Goal: Task Accomplishment & Management: Manage account settings

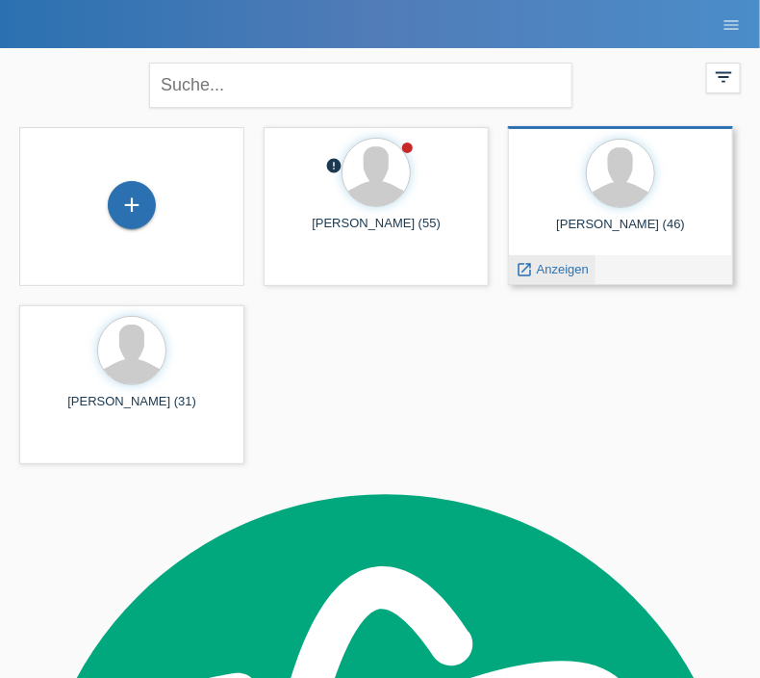
click at [558, 269] on span "Anzeigen" at bounding box center [563, 269] width 52 height 14
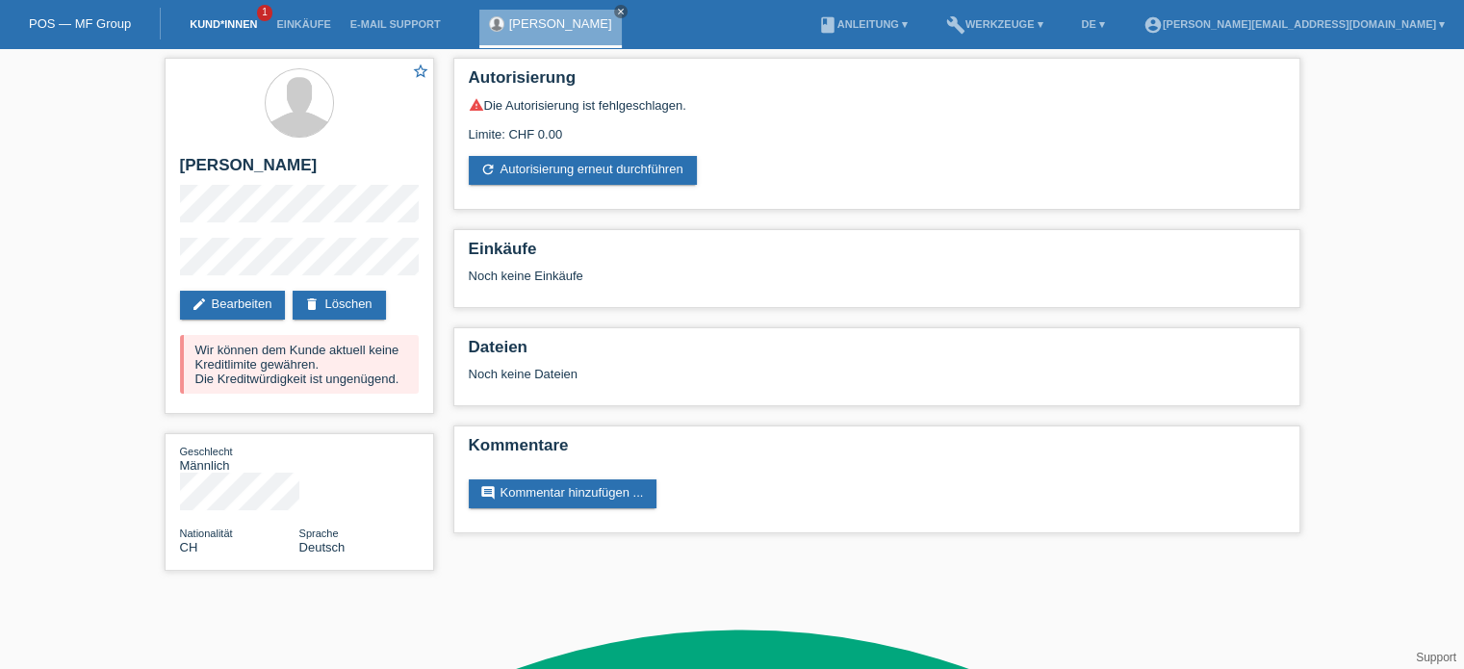
click at [227, 20] on link "Kund*innen" at bounding box center [223, 24] width 87 height 12
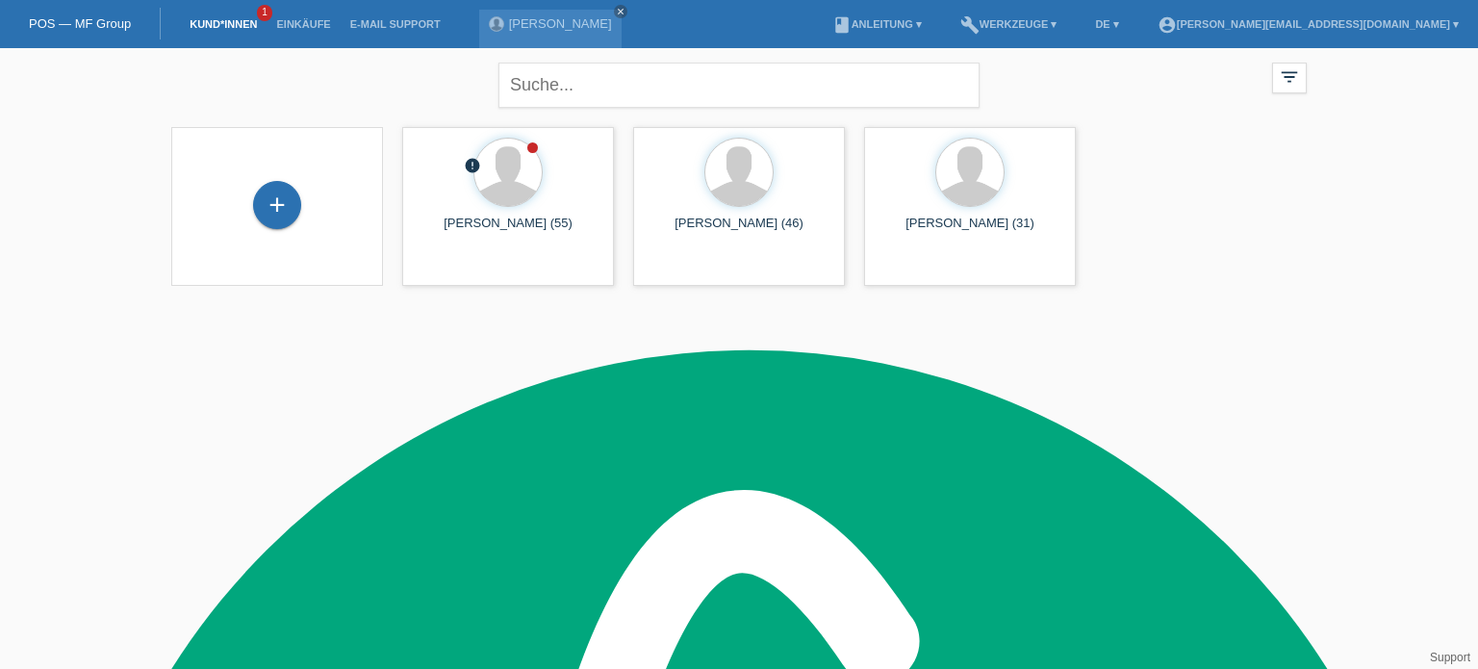
scroll to position [16, 0]
click at [540, 207] on div at bounding box center [508, 175] width 181 height 72
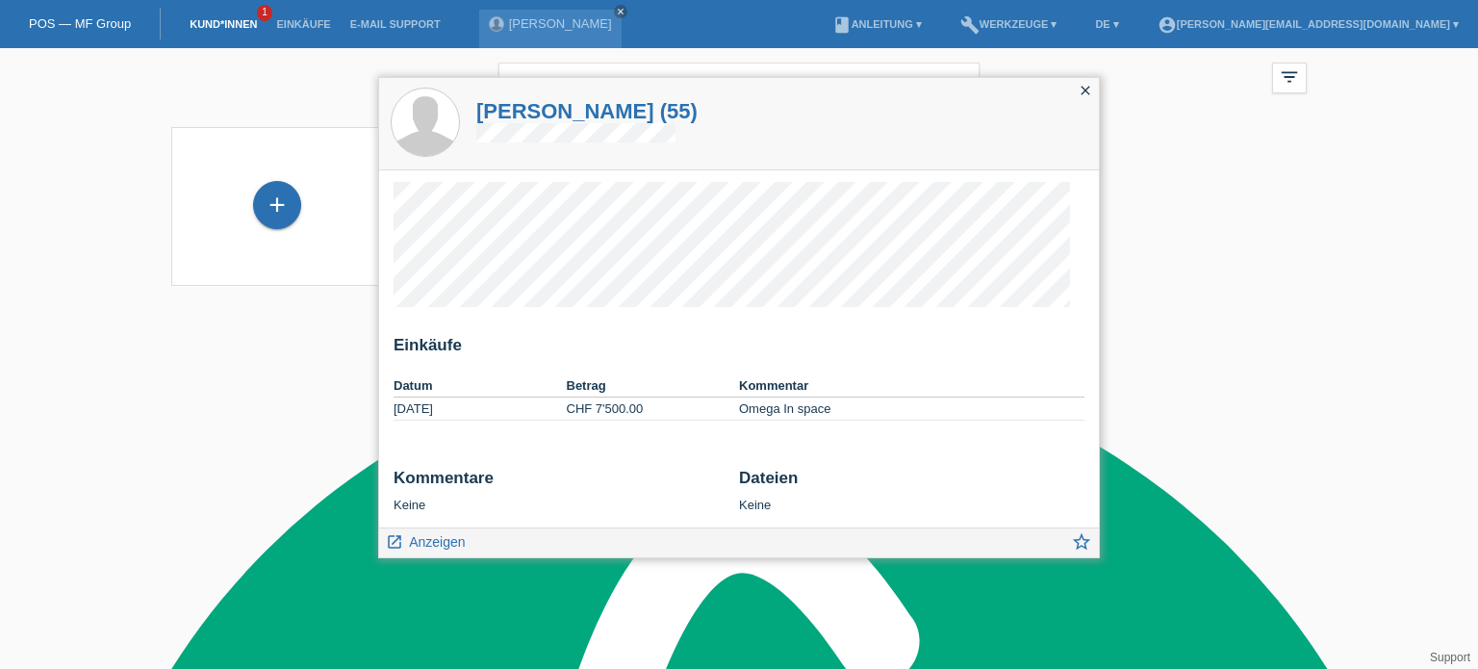
scroll to position [0, 0]
click at [1087, 90] on icon "close" at bounding box center [1085, 90] width 15 height 15
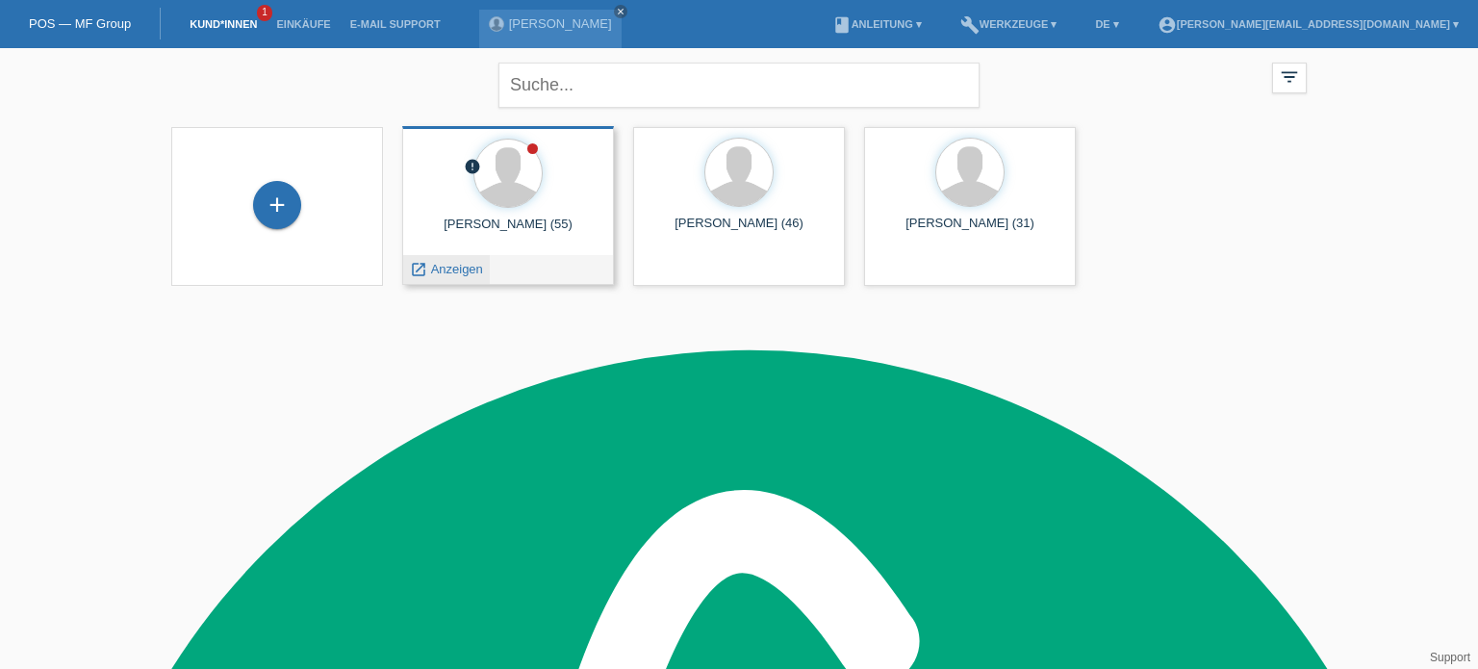
click at [443, 273] on span "Anzeigen" at bounding box center [457, 269] width 52 height 14
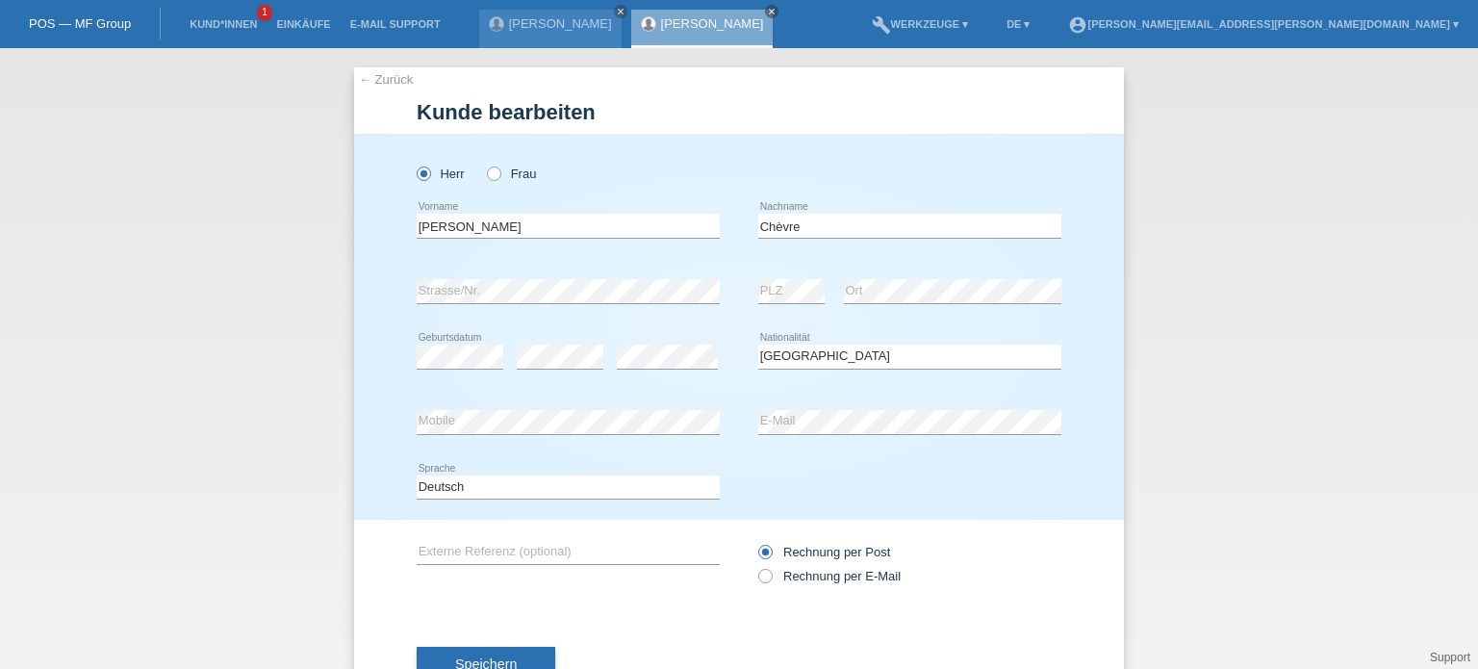
select select "CH"
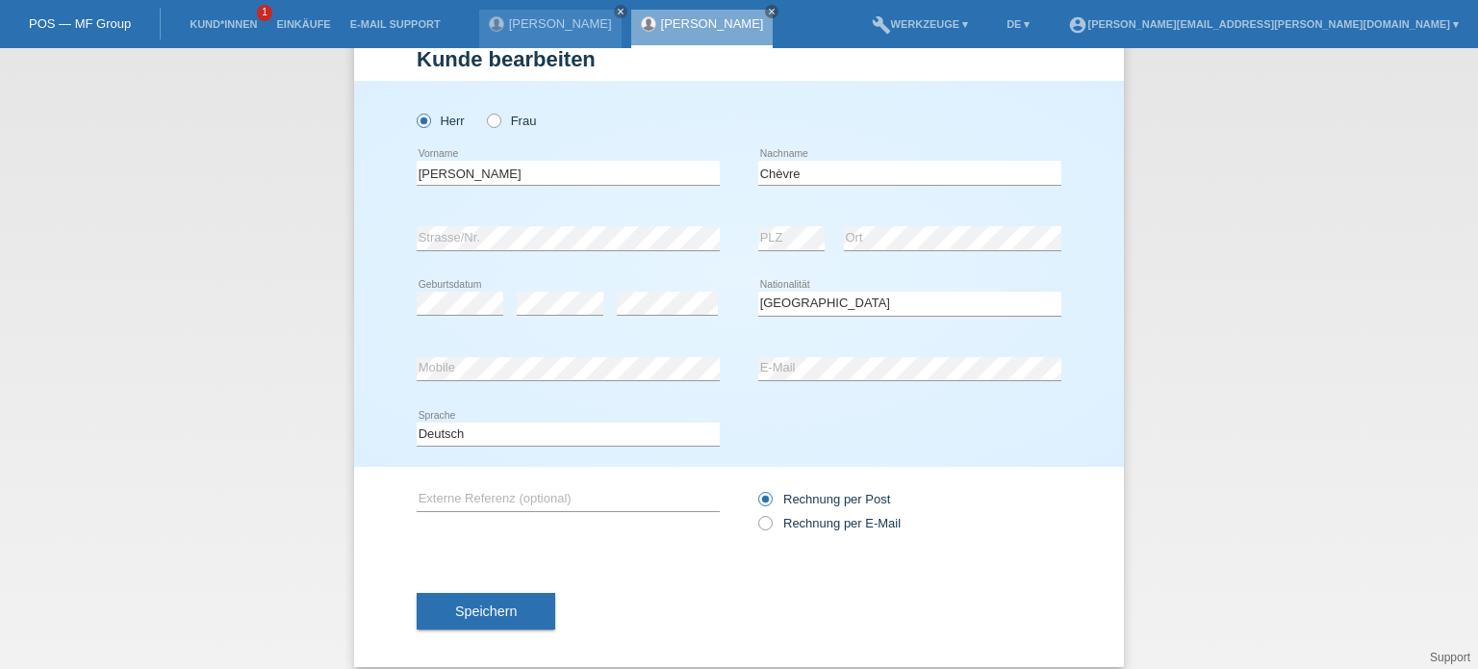
scroll to position [82, 0]
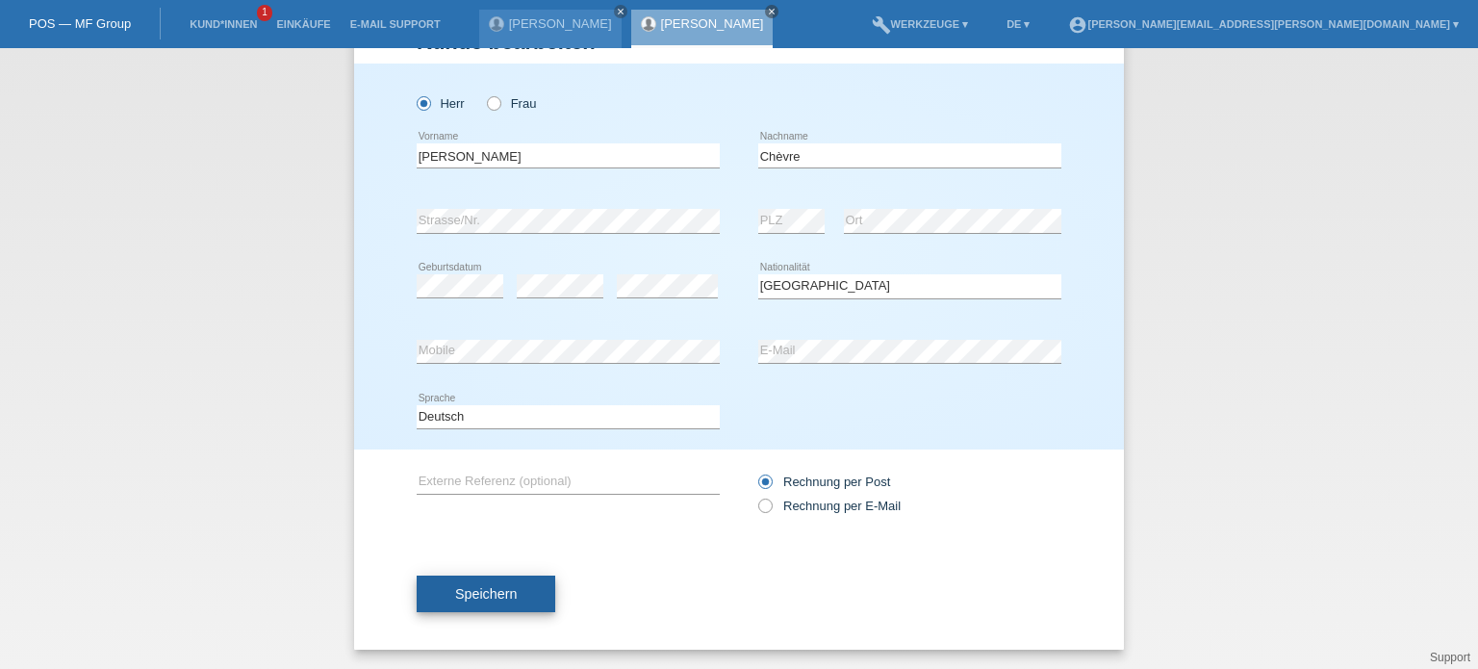
click at [500, 592] on span "Speichern" at bounding box center [486, 593] width 62 height 15
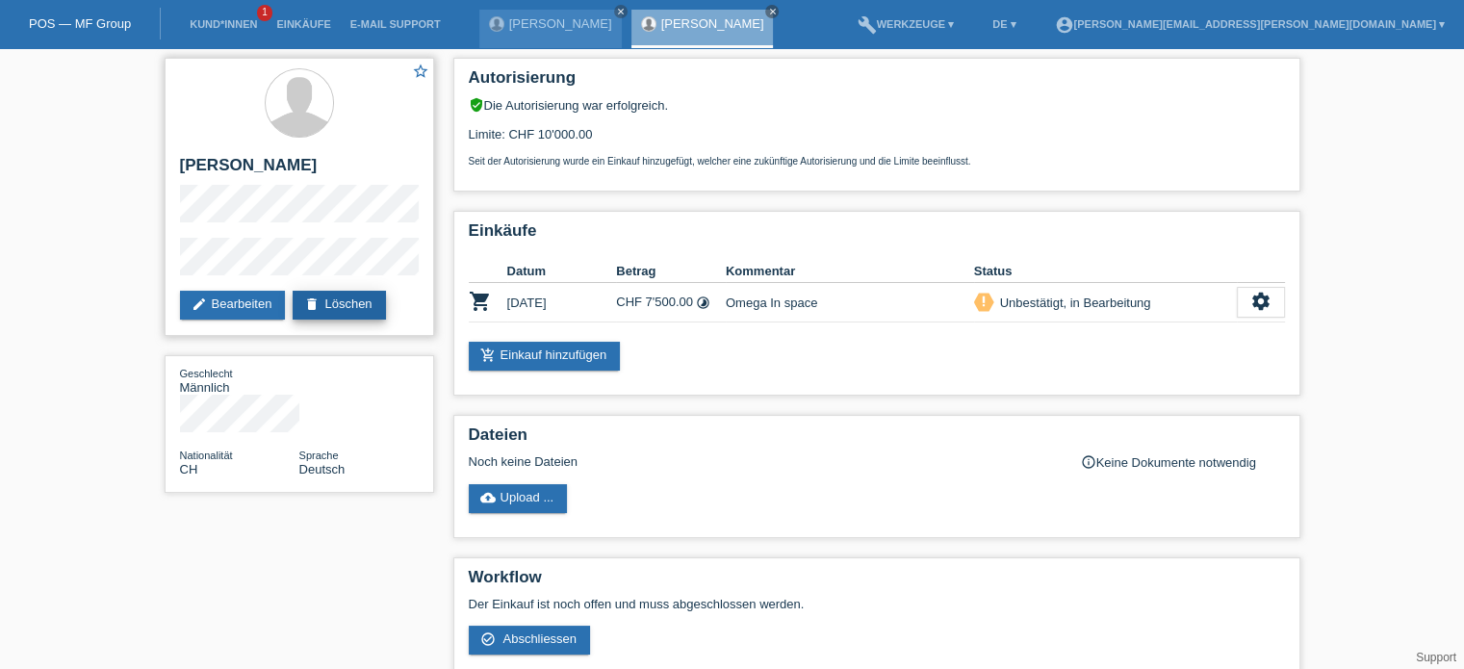
click at [323, 309] on link "delete Löschen" at bounding box center [339, 305] width 92 height 29
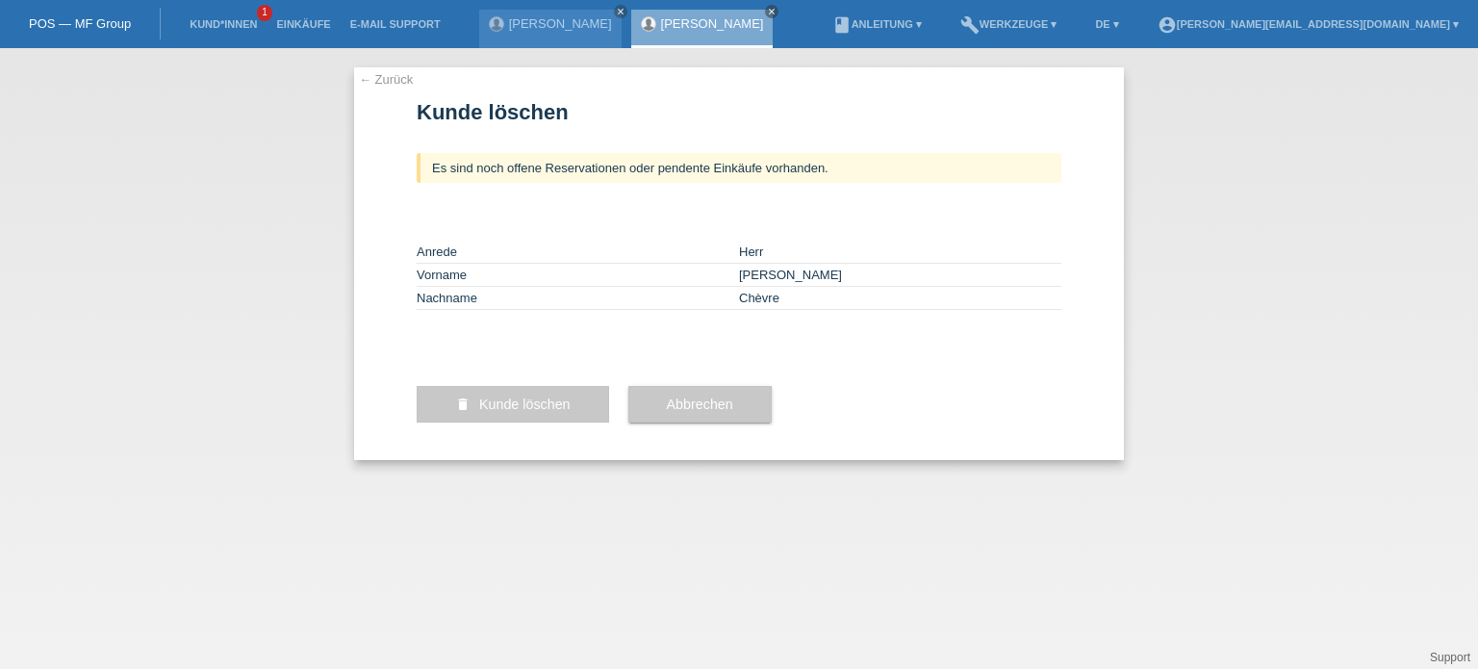
scroll to position [16, 0]
click at [675, 412] on span "Abbrechen" at bounding box center [700, 404] width 66 height 15
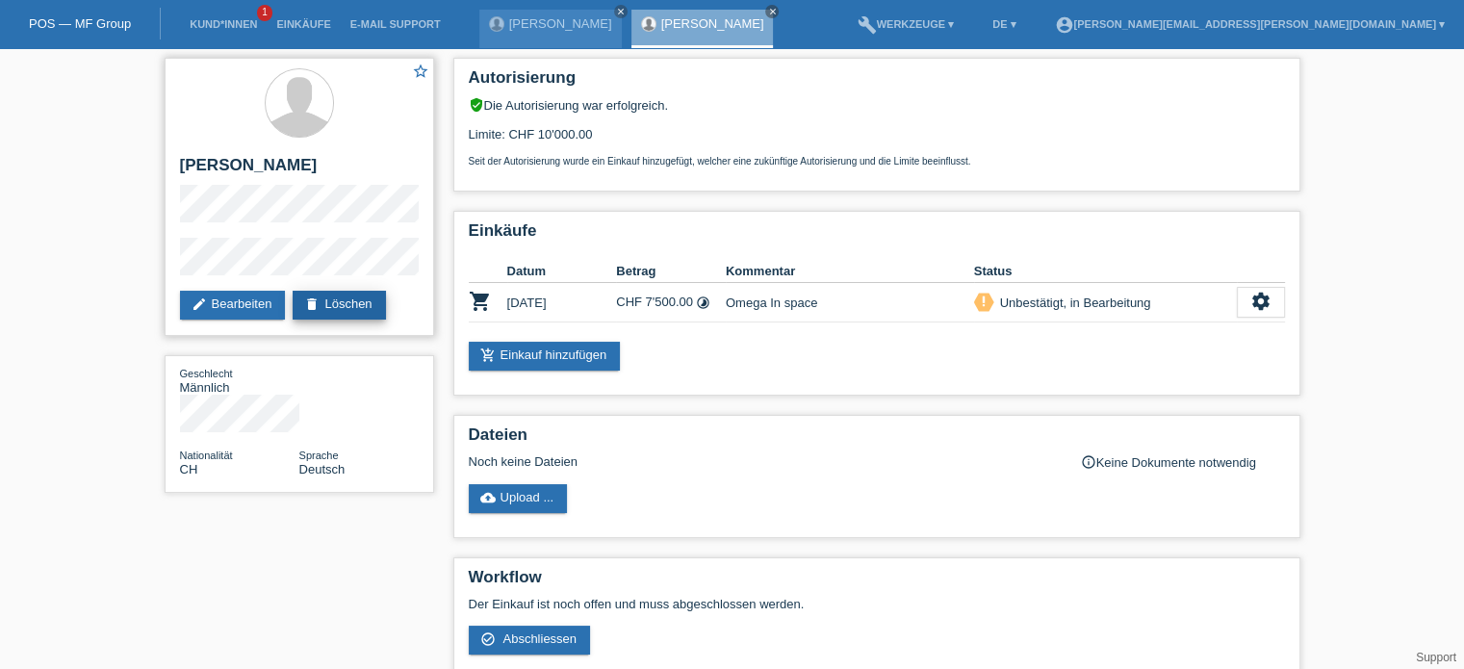
scroll to position [16, 0]
click at [258, 301] on link "edit Bearbeiten" at bounding box center [233, 305] width 106 height 29
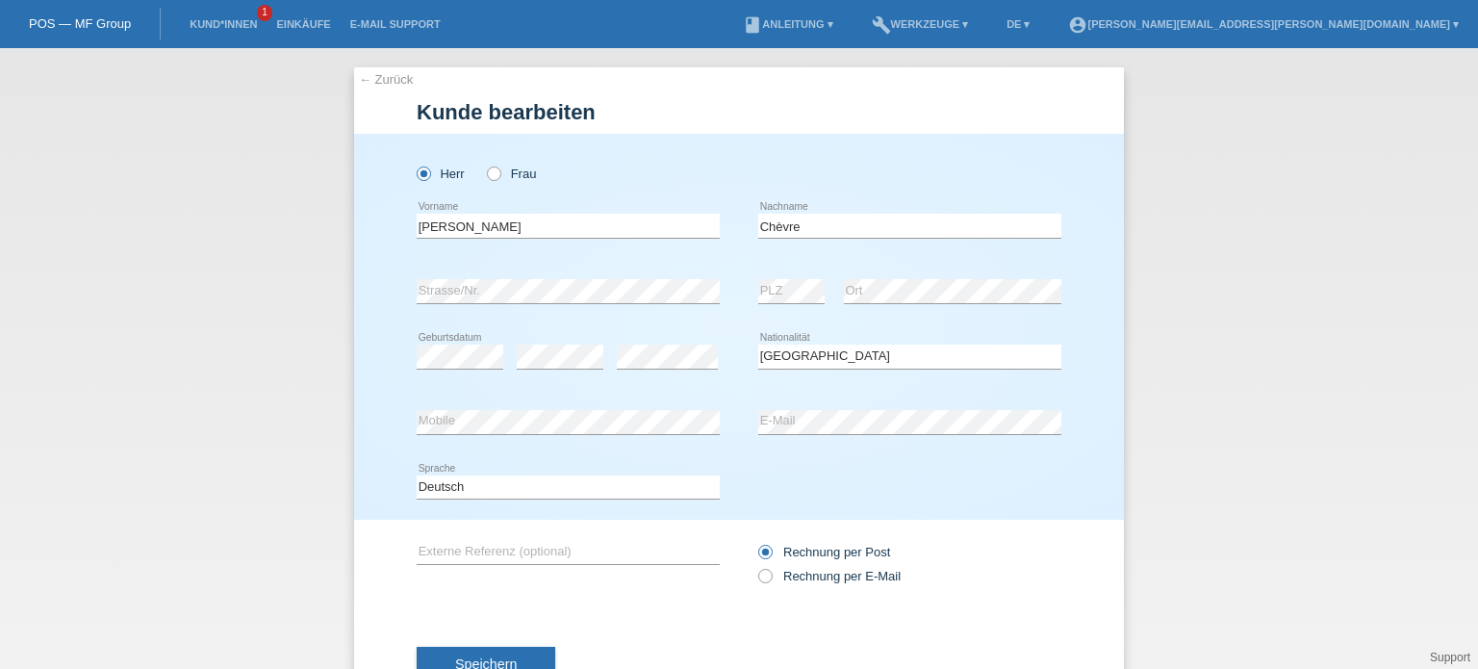
select select "CH"
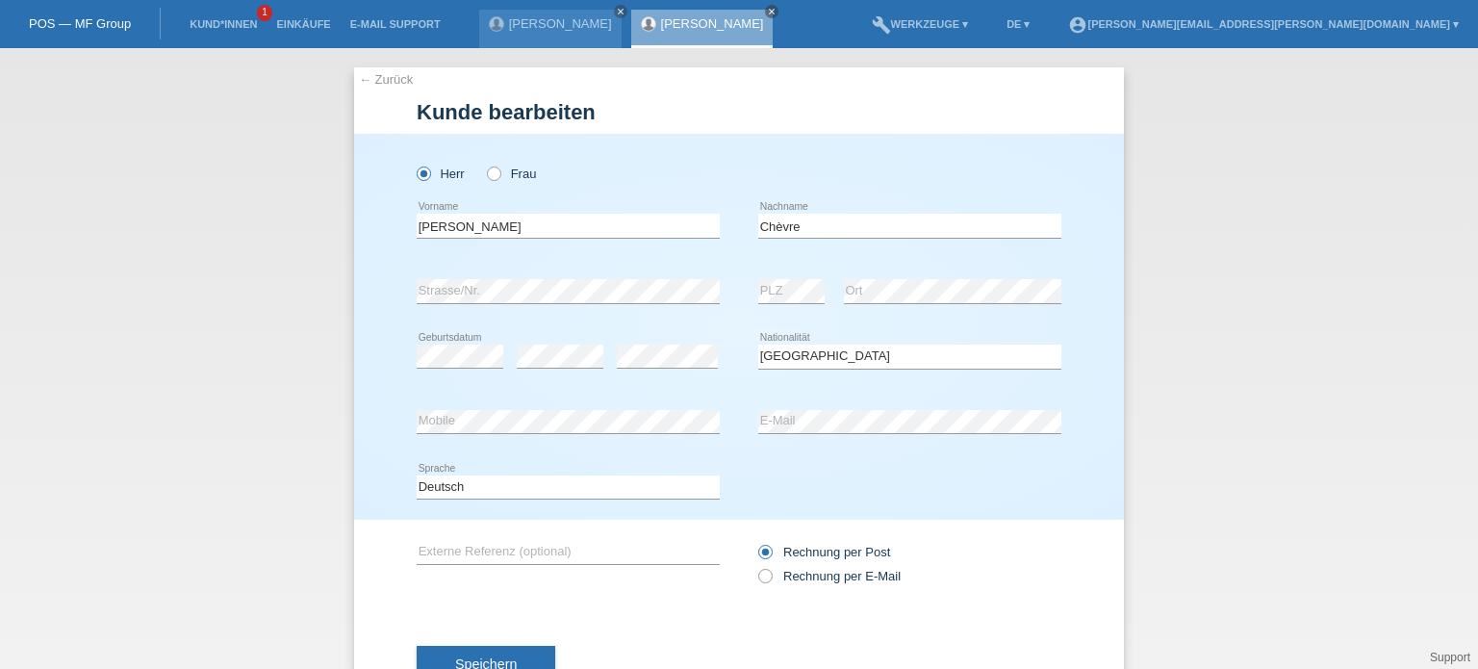
scroll to position [16, 0]
click at [407, 353] on div "[PERSON_NAME] Frau [PERSON_NAME] error Vorname C" at bounding box center [739, 327] width 770 height 386
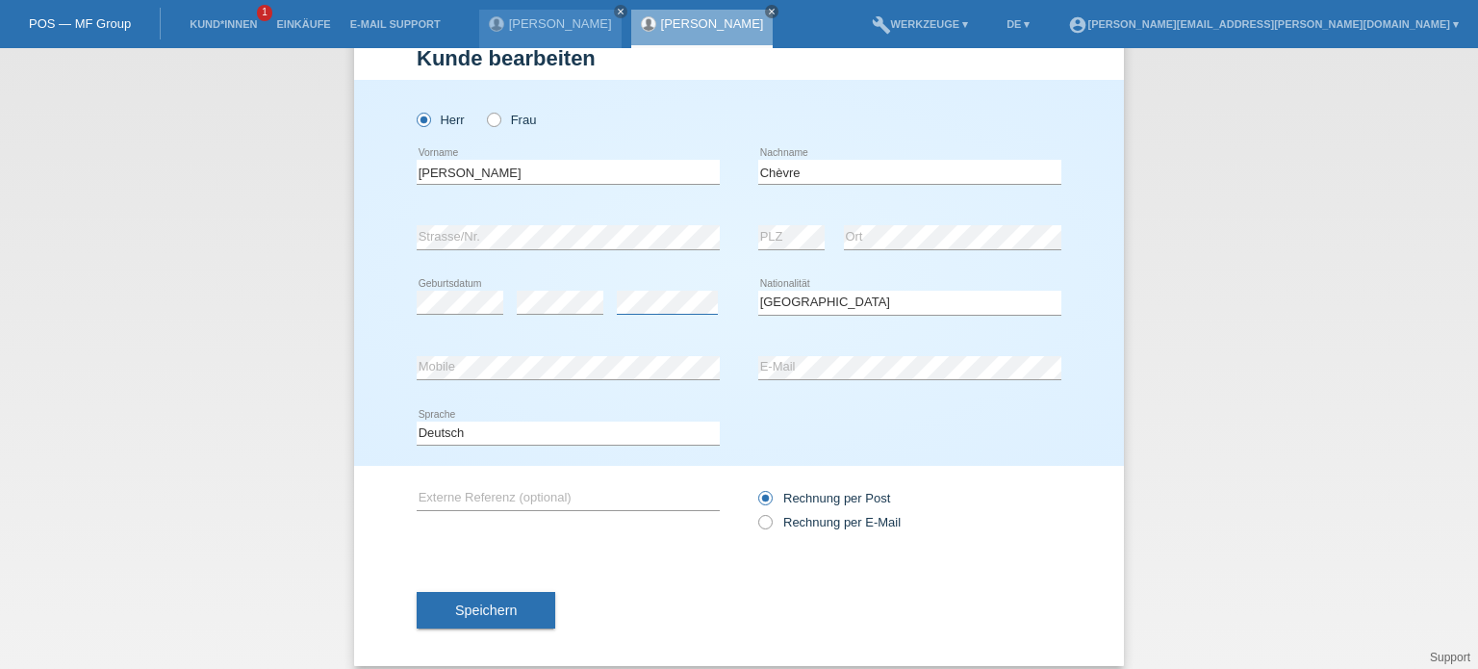
scroll to position [82, 0]
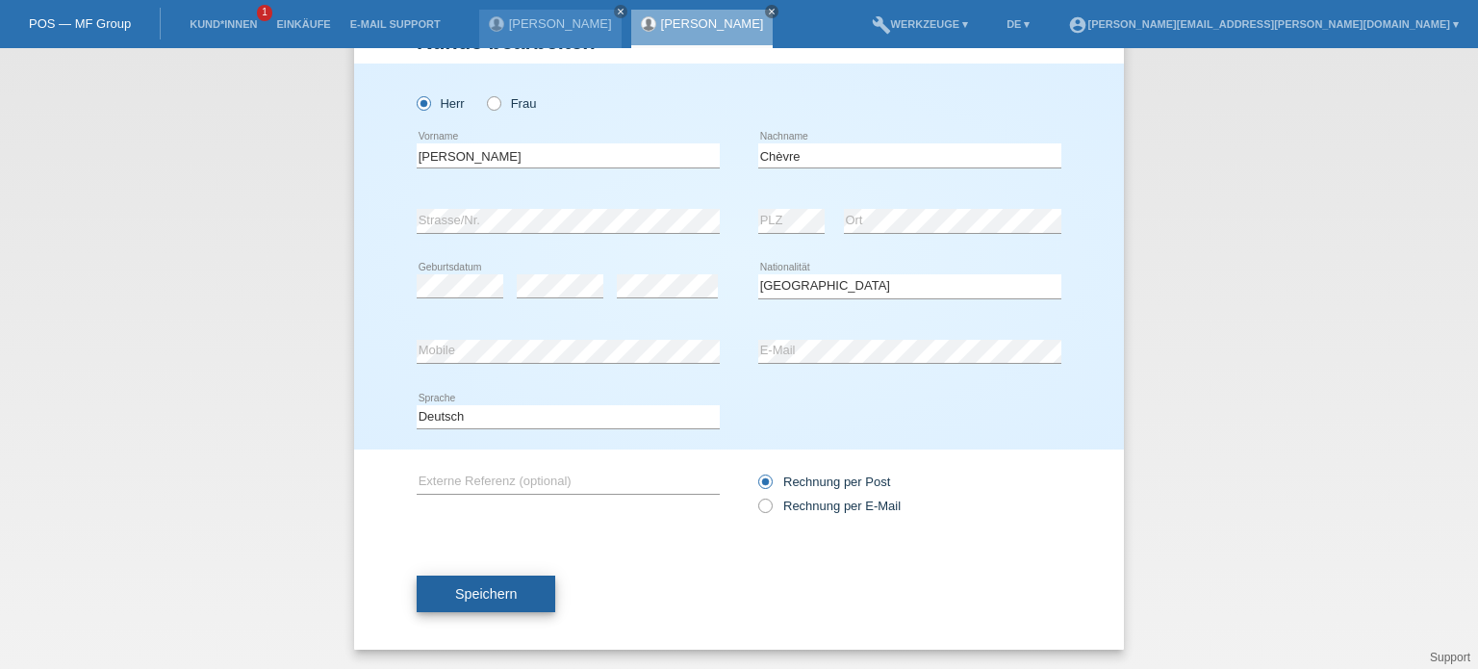
click at [508, 597] on span "Speichern" at bounding box center [486, 593] width 62 height 15
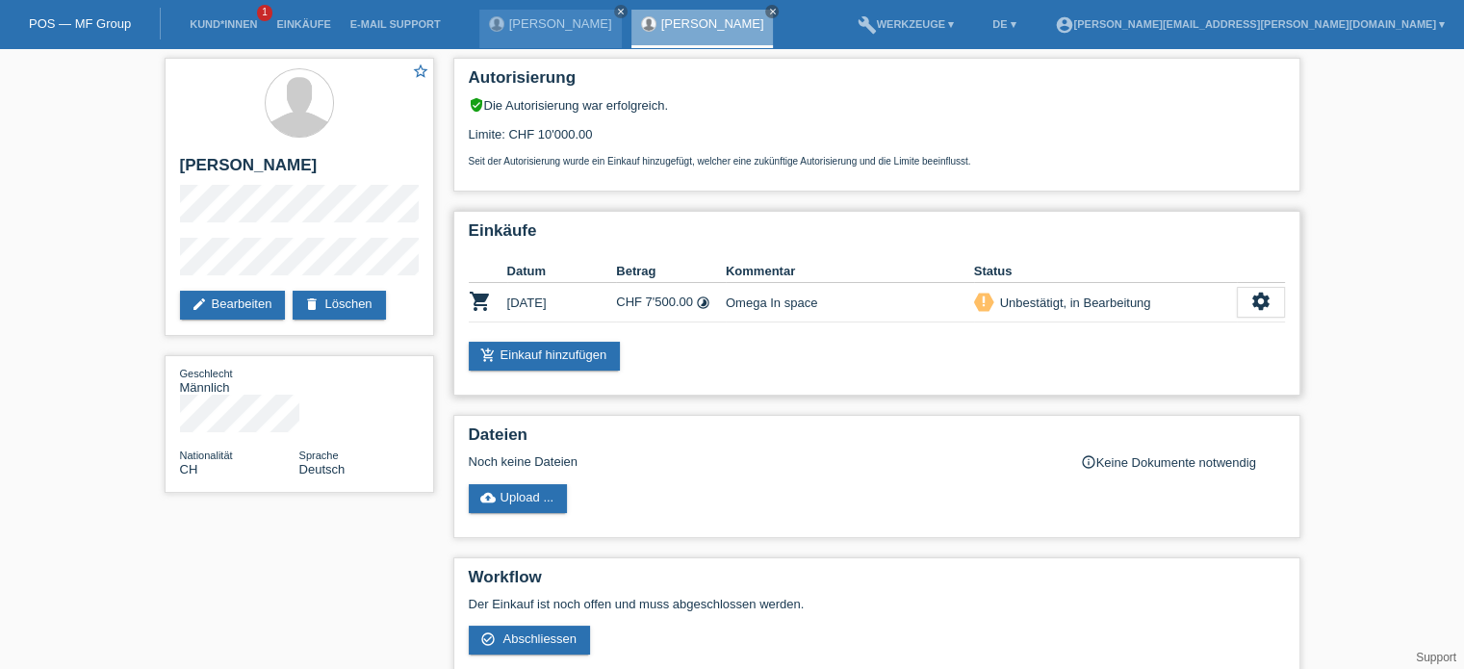
scroll to position [16, 0]
click at [584, 131] on div "Limite: CHF 10'000.00 Seit der Autorisierung wurde ein Einkauf hinzugefügt, wel…" at bounding box center [877, 140] width 816 height 54
click at [767, 7] on icon "close" at bounding box center [772, 12] width 10 height 10
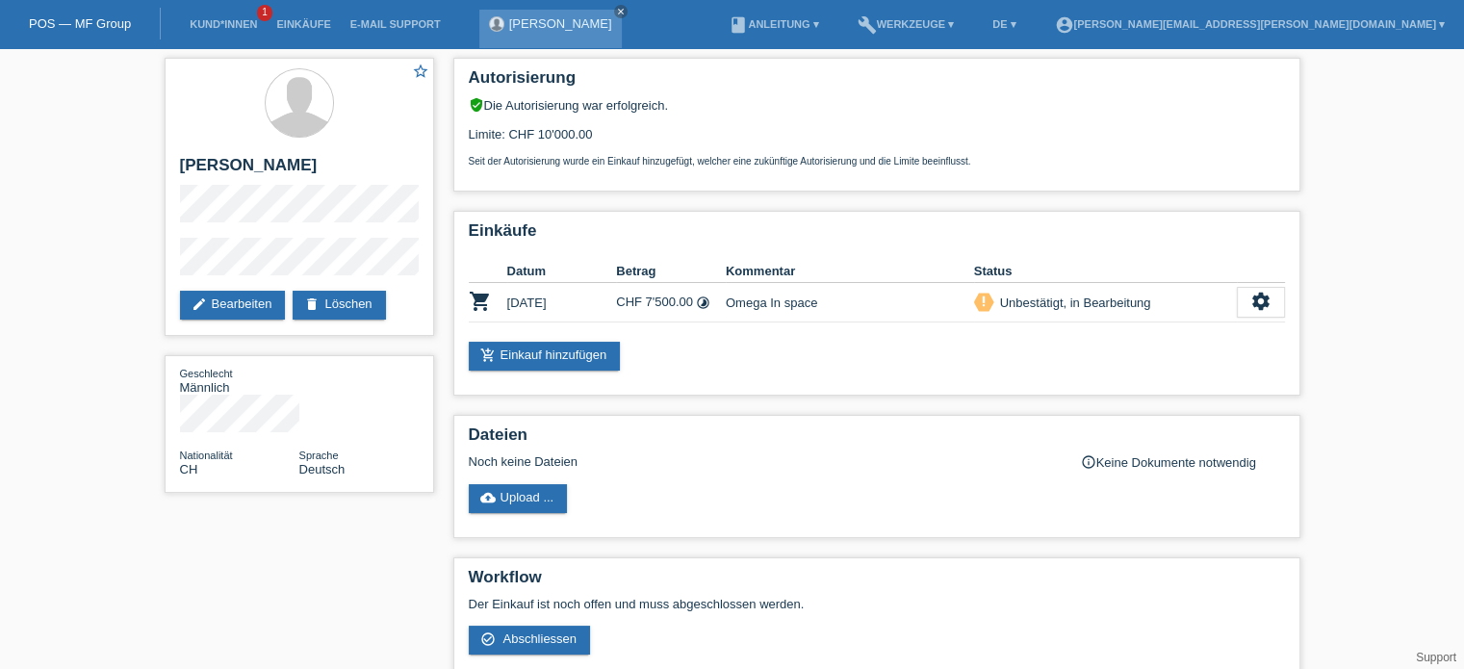
click at [550, 27] on link "[PERSON_NAME]" at bounding box center [560, 23] width 103 height 14
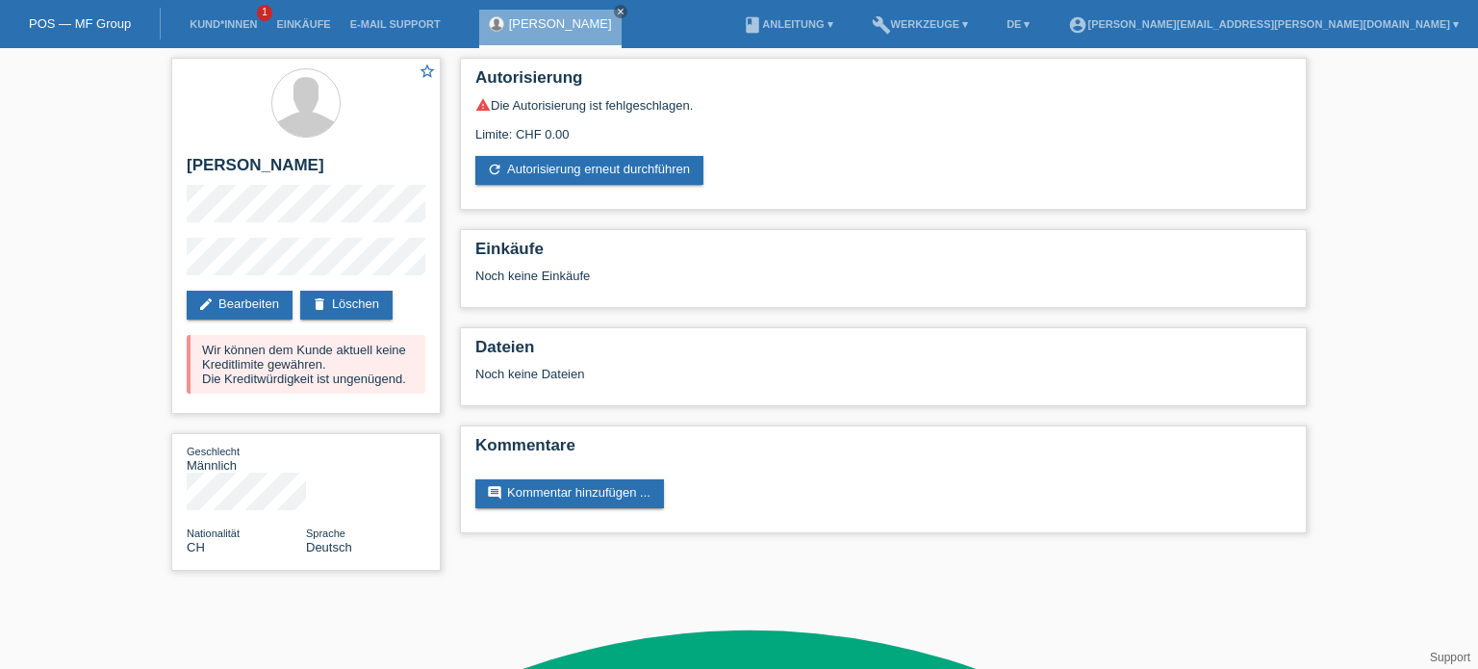
scroll to position [16, 0]
click at [240, 27] on link "Kund*innen" at bounding box center [223, 24] width 87 height 12
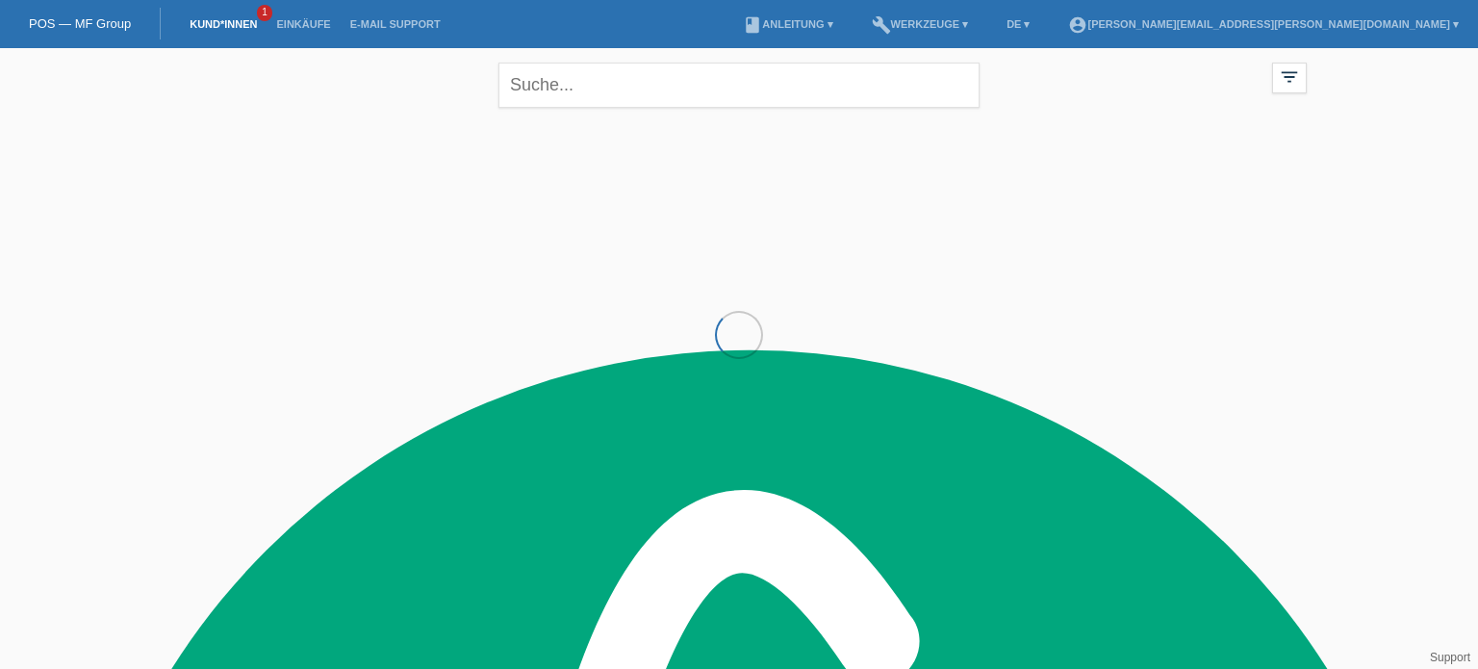
scroll to position [16, 0]
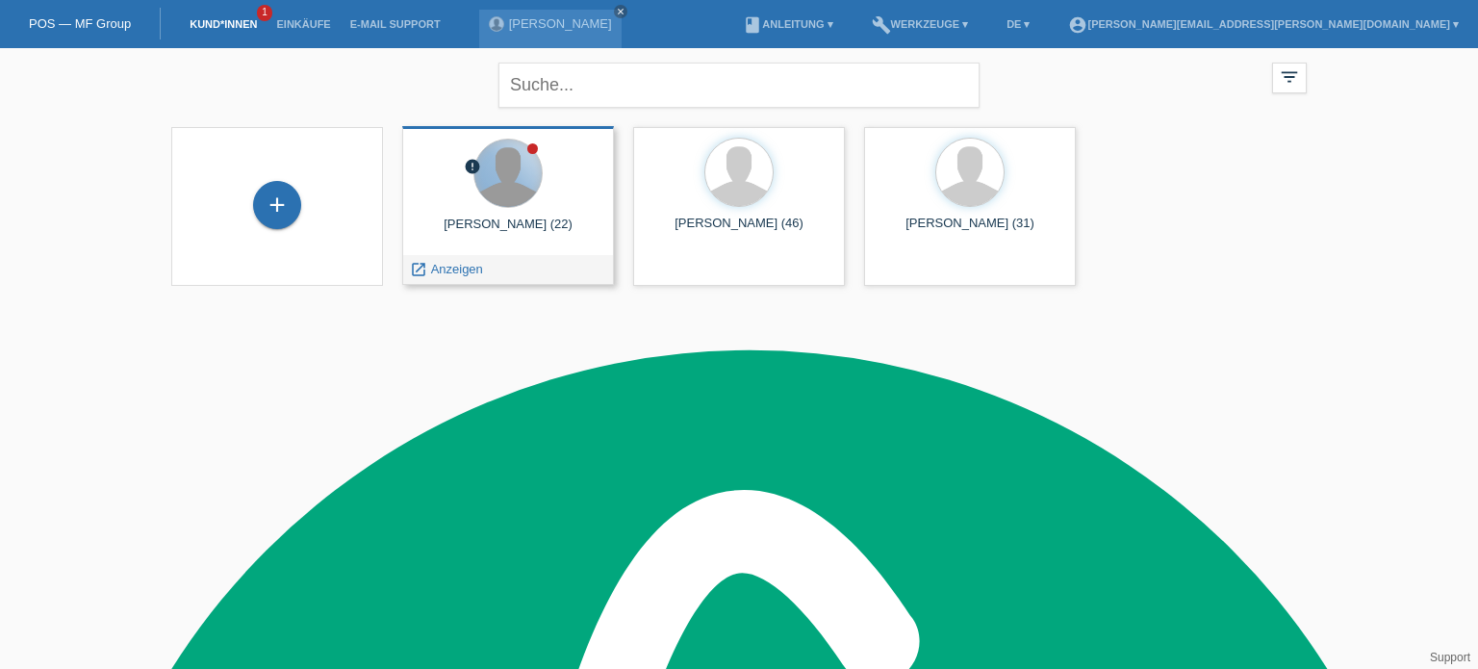
click at [521, 196] on div at bounding box center [507, 173] width 67 height 67
click at [457, 272] on span "Anzeigen" at bounding box center [457, 269] width 52 height 14
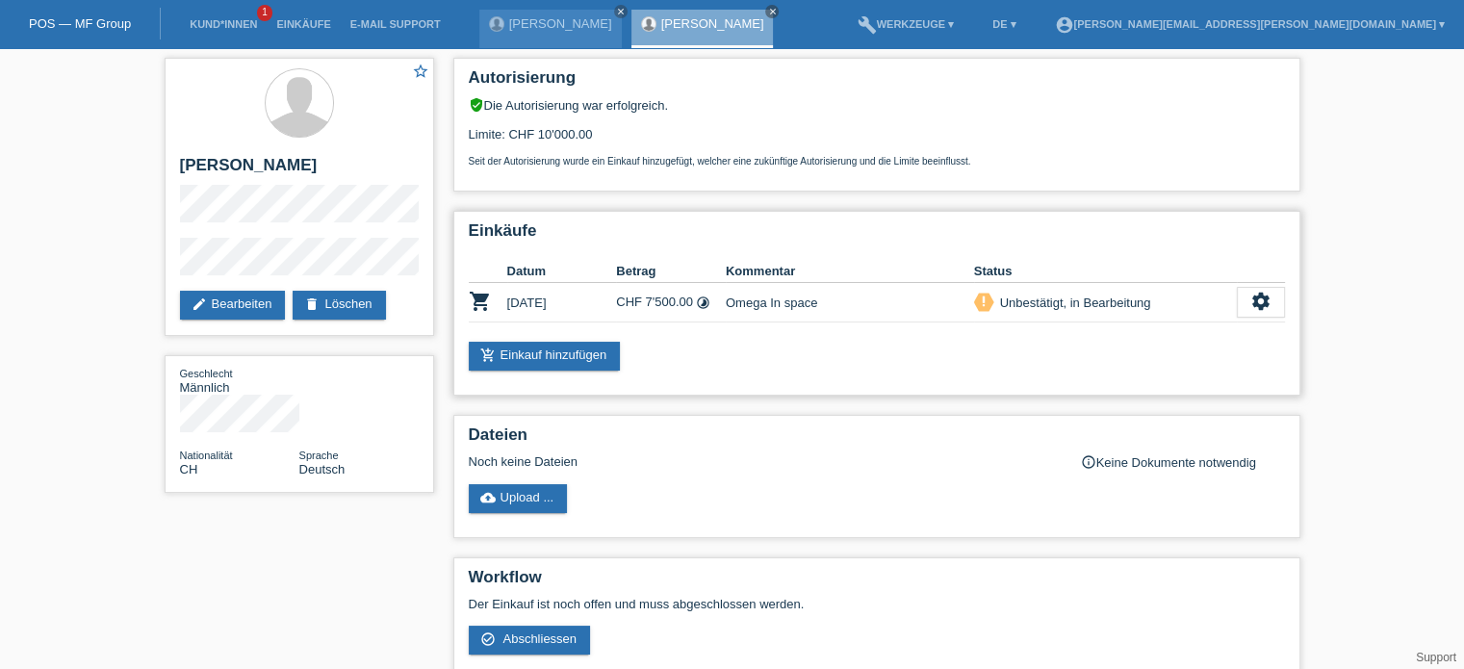
scroll to position [16, 0]
click at [539, 141] on div "Limite: CHF 10'000.00 Seit der Autorisierung wurde ein Einkauf hinzugefügt, wel…" at bounding box center [877, 140] width 816 height 54
click at [323, 306] on link "delete Löschen" at bounding box center [339, 305] width 92 height 29
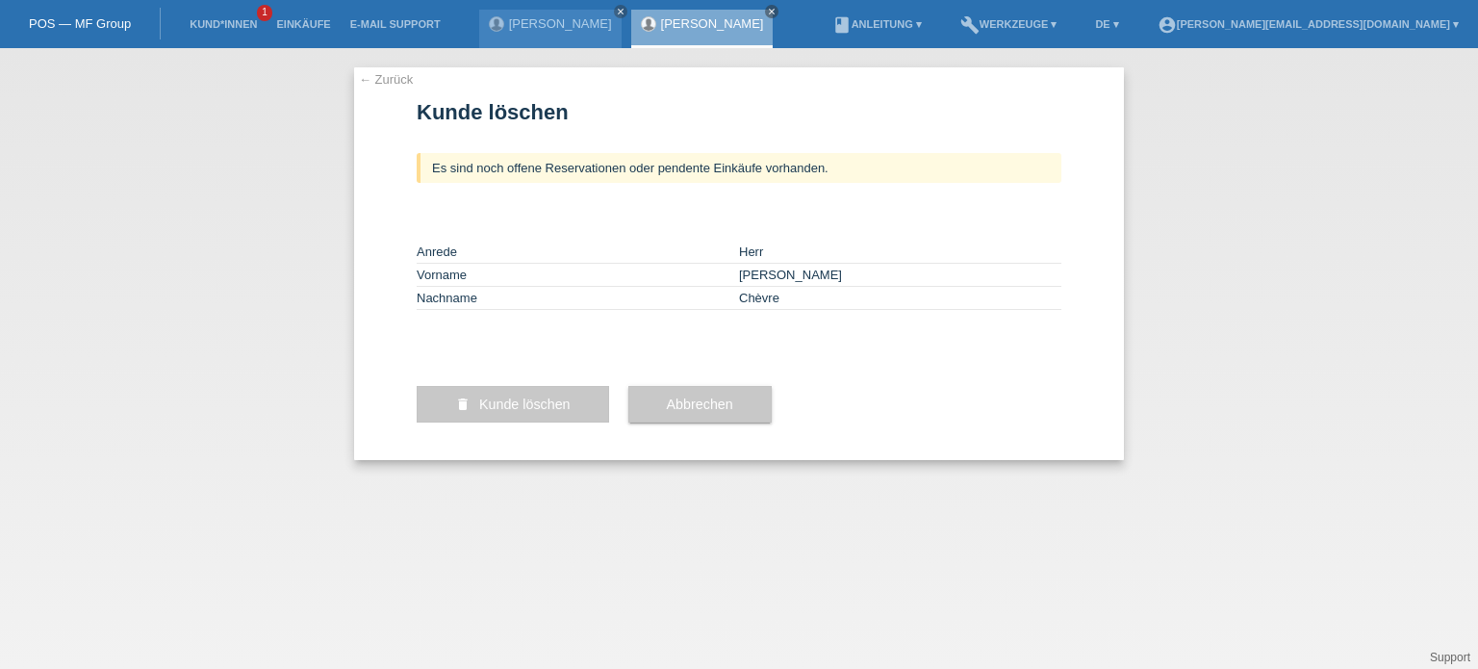
scroll to position [16, 0]
click at [549, 412] on span "Kunde löschen" at bounding box center [524, 404] width 91 height 15
type textarea "E"
click at [717, 180] on div "Es sind noch offene Reservationen oder pendente Einkäufe vorhanden." at bounding box center [739, 168] width 645 height 30
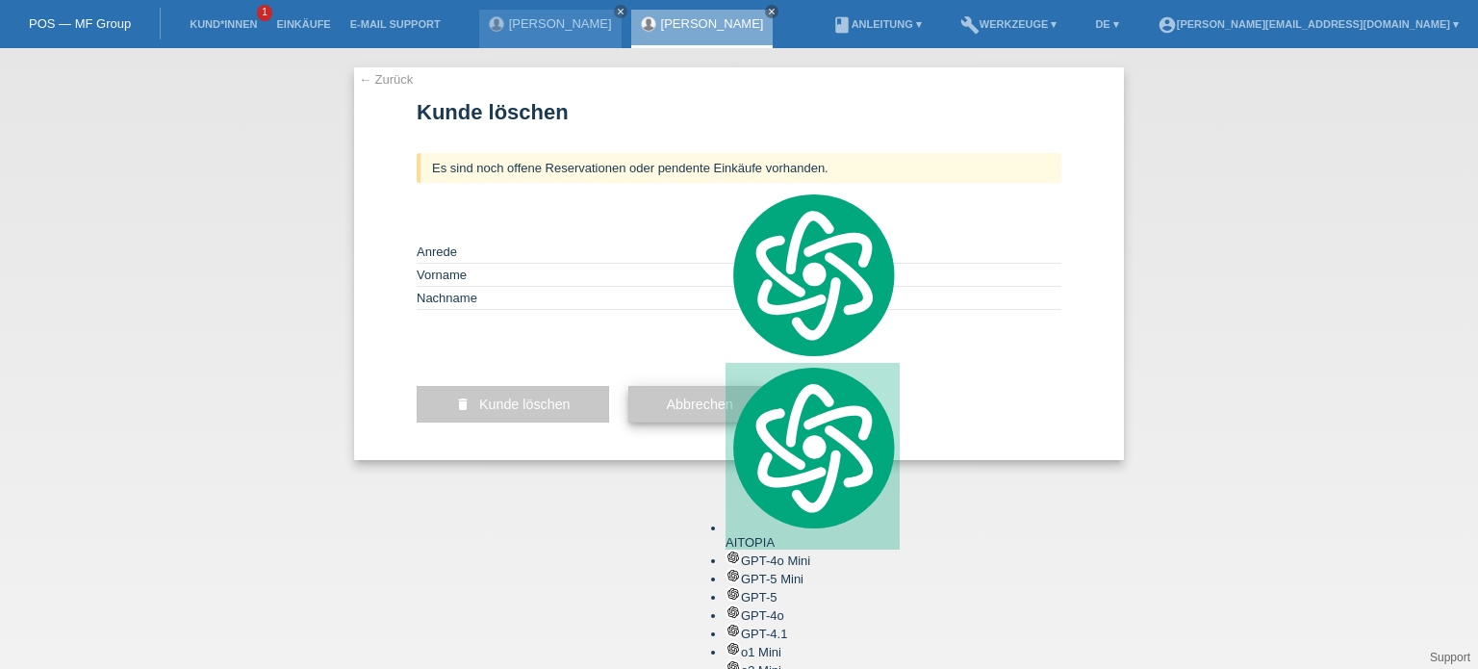
click at [700, 412] on span "Abbrechen" at bounding box center [700, 404] width 66 height 15
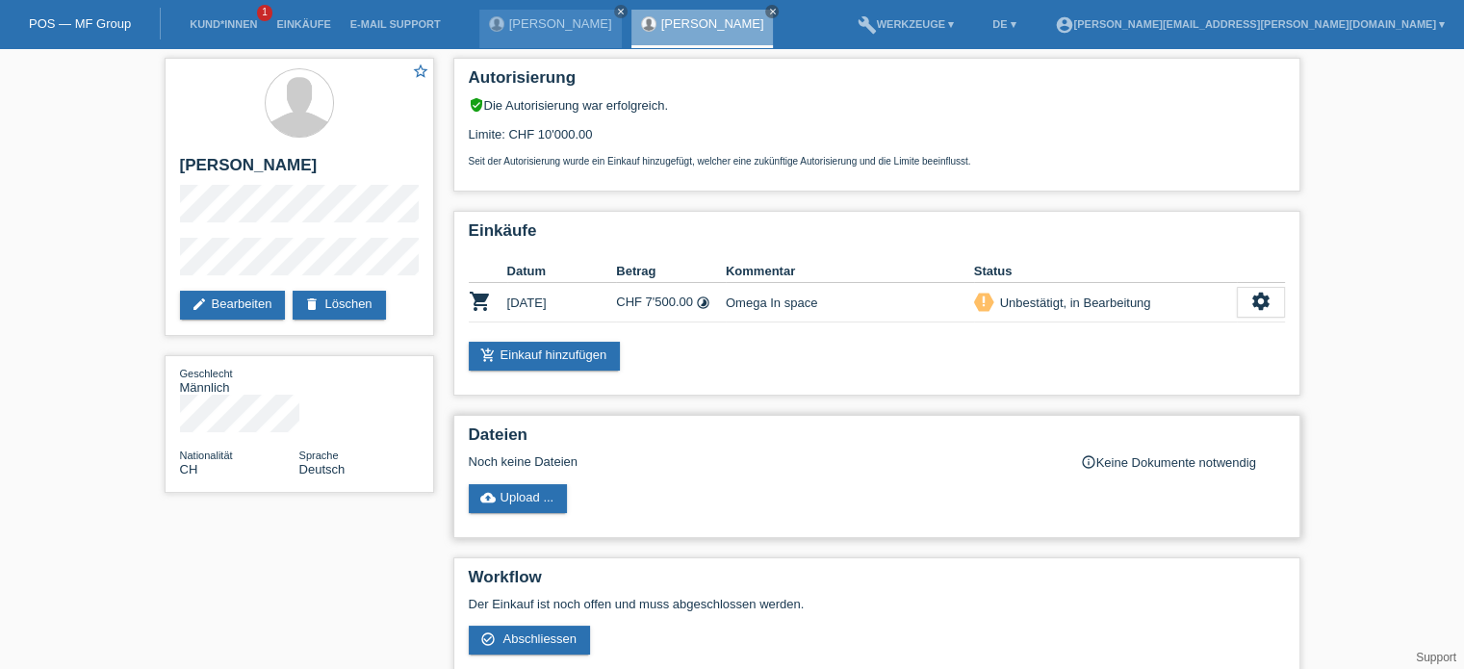
scroll to position [16, 0]
click at [1262, 312] on icon "settings" at bounding box center [1260, 301] width 21 height 21
click at [1263, 312] on icon "settings" at bounding box center [1260, 301] width 21 height 21
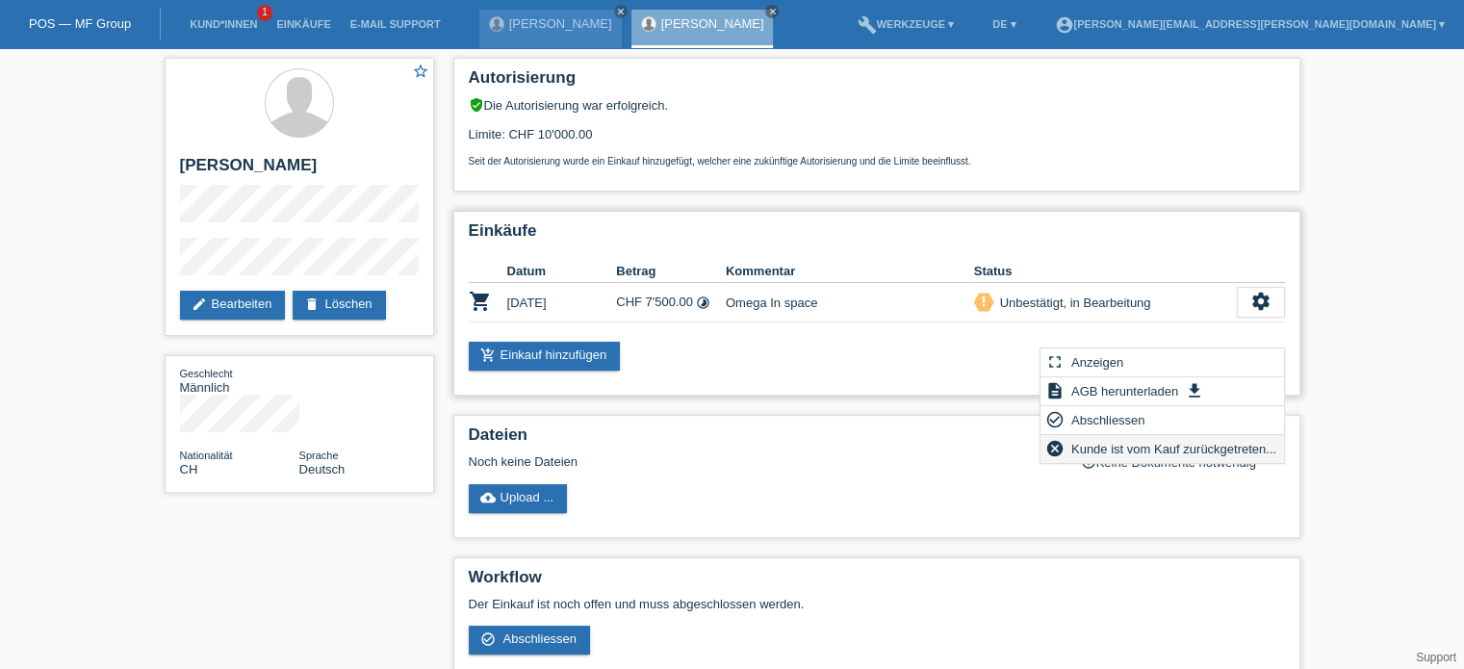
click at [1150, 455] on span "Kunde ist vom Kauf zurückgetreten..." at bounding box center [1173, 448] width 211 height 23
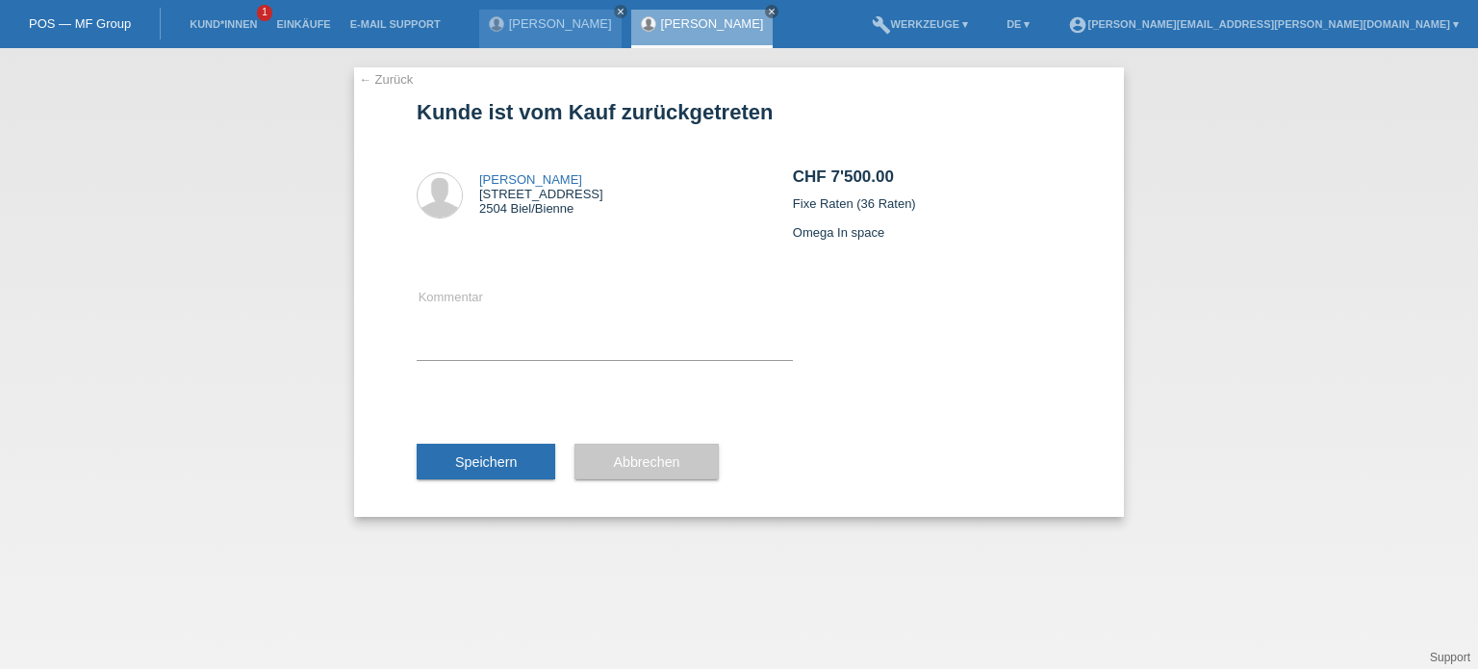
scroll to position [16, 0]
click at [379, 84] on link "← Zurück" at bounding box center [386, 79] width 54 height 14
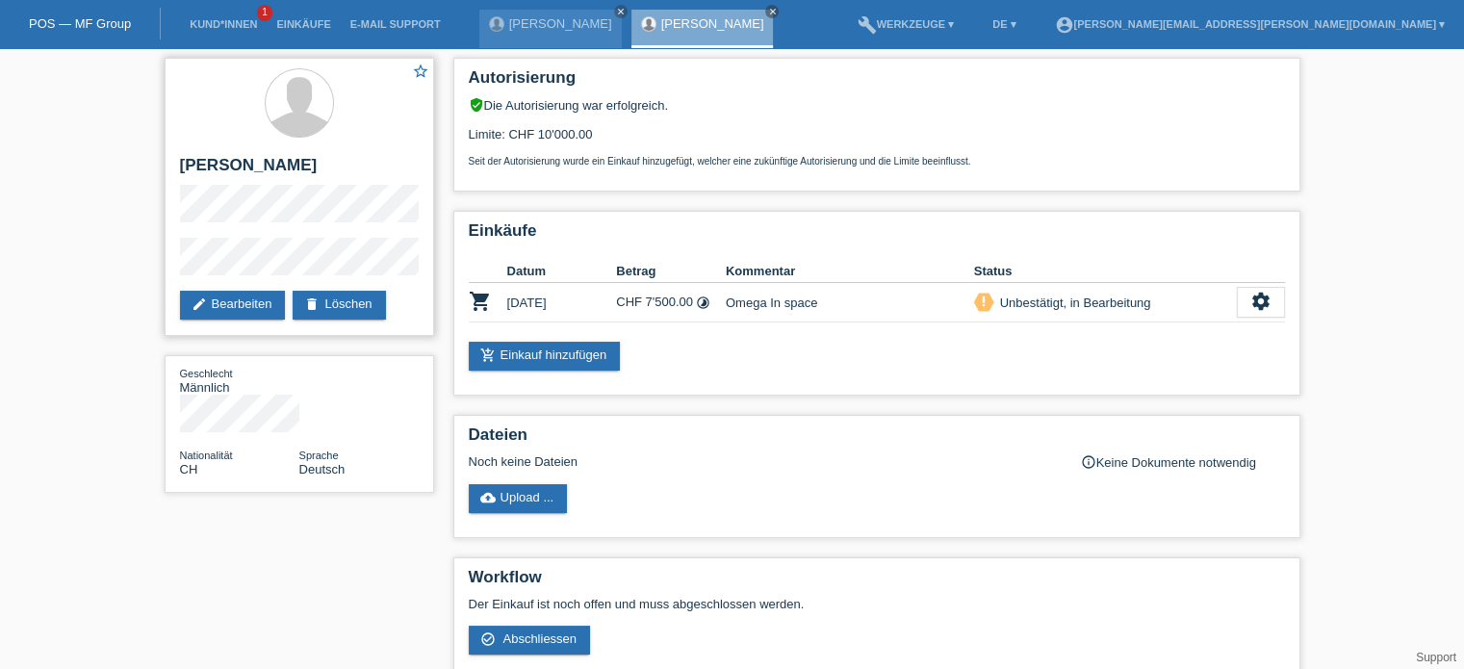
scroll to position [16, 0]
click at [704, 103] on div "verified_user Die Autorisierung war erfolgreich." at bounding box center [877, 104] width 816 height 15
click at [685, 371] on div "add_shopping_cart Einkauf hinzufügen" at bounding box center [877, 356] width 816 height 29
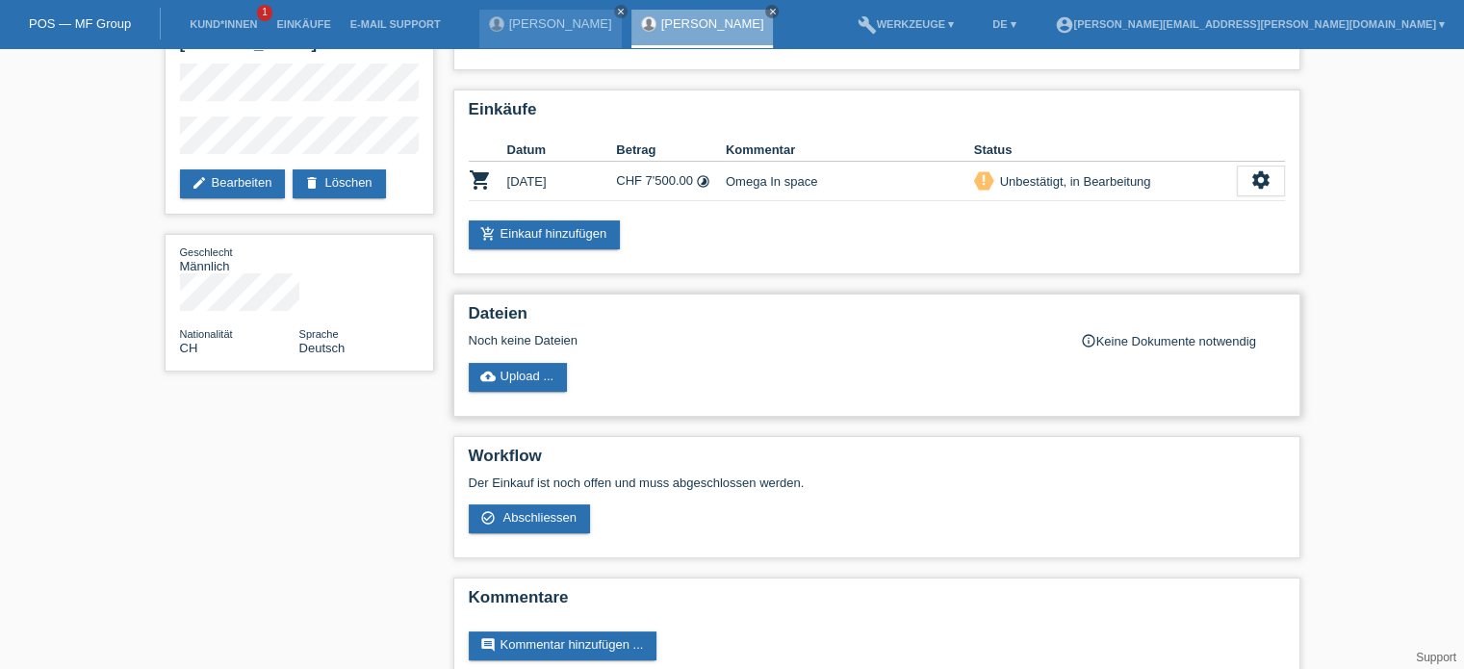
scroll to position [0, 0]
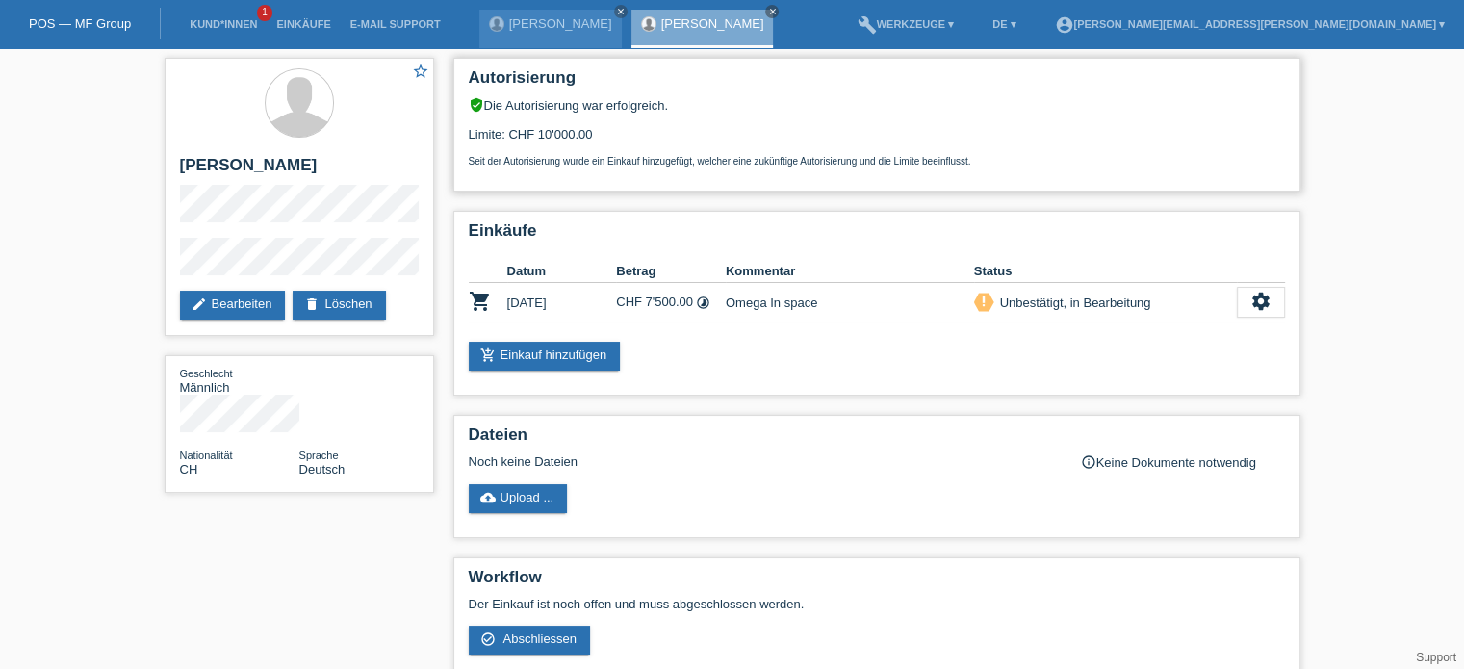
click at [602, 126] on div "Limite: CHF 10'000.00 Seit der Autorisierung wurde ein Einkauf hinzugefügt, wel…" at bounding box center [877, 140] width 816 height 54
click at [761, 123] on div "Limite: CHF 10'000.00 Seit der Autorisierung wurde ein Einkauf hinzugefügt, wel…" at bounding box center [877, 140] width 816 height 54
click at [550, 26] on link "[PERSON_NAME]" at bounding box center [560, 23] width 103 height 14
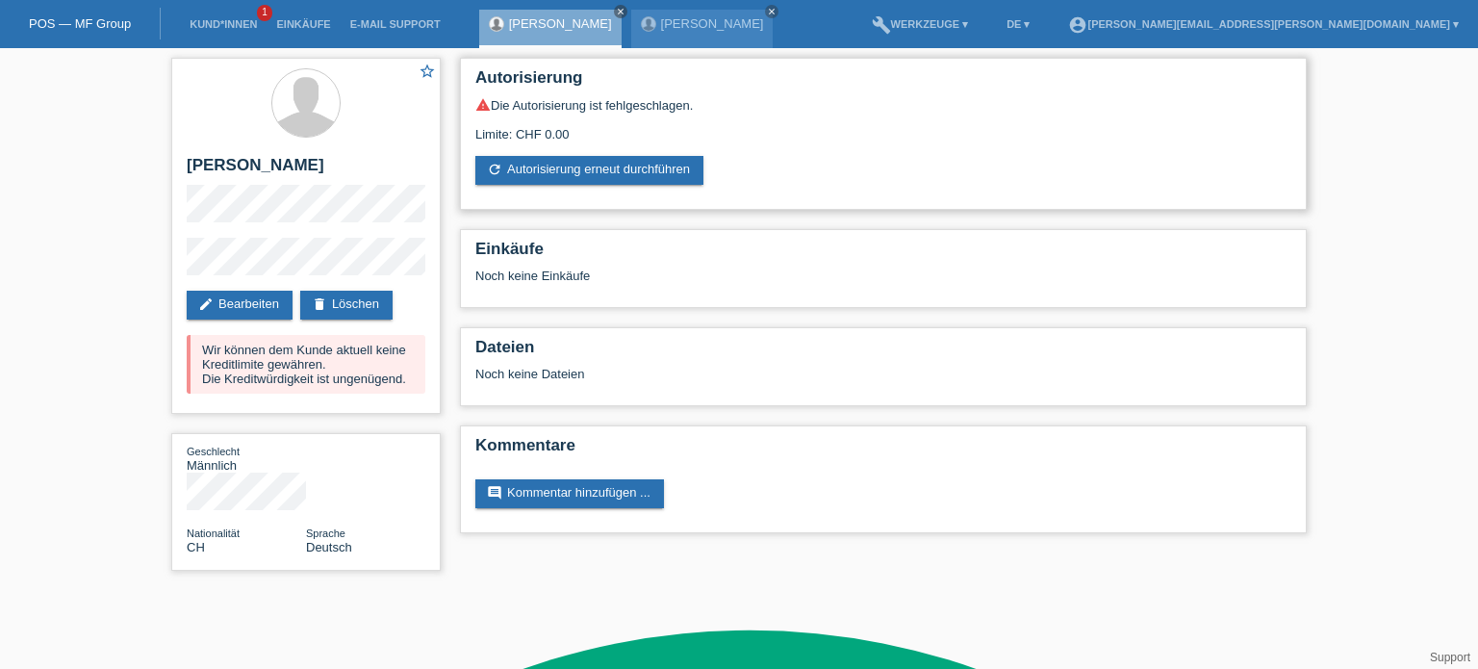
scroll to position [16, 0]
click at [661, 19] on link "[PERSON_NAME]" at bounding box center [712, 23] width 103 height 14
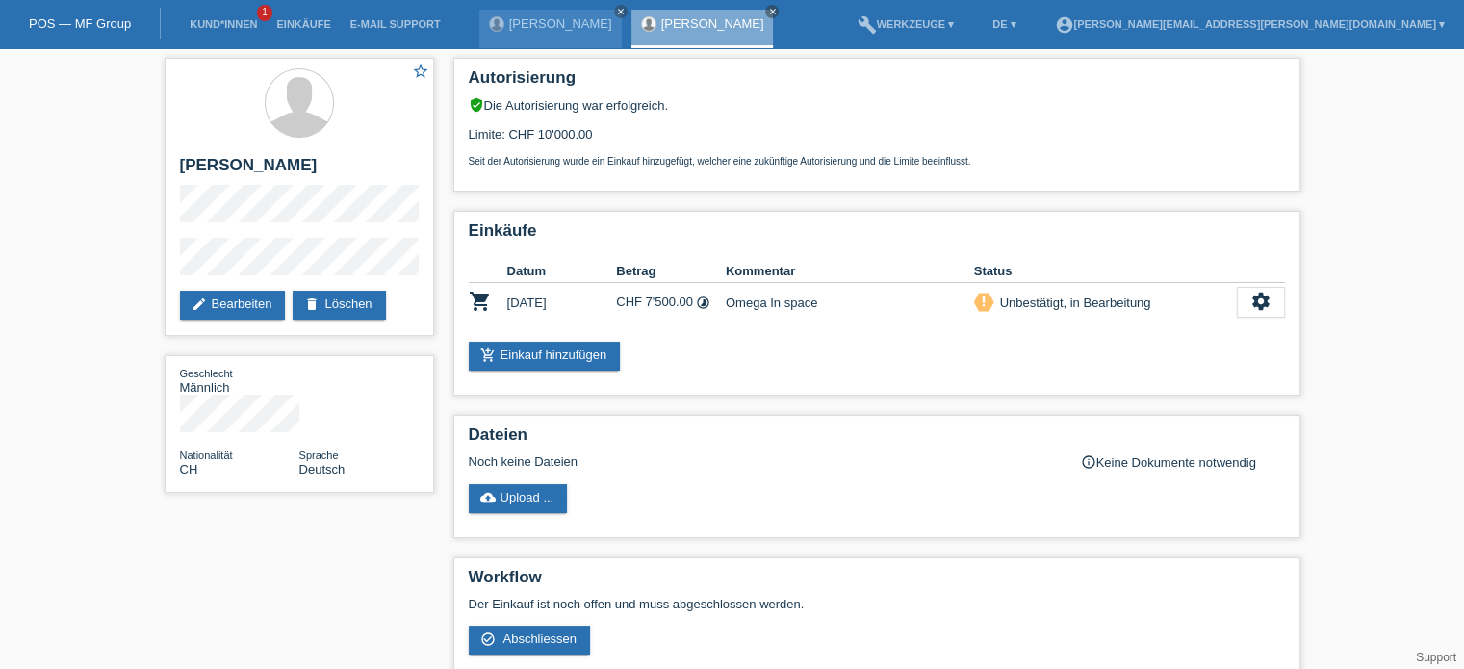
scroll to position [16, 0]
click at [576, 166] on p "Seit der Autorisierung wurde ein Einkauf hinzugefügt, welcher eine zukünftige A…" at bounding box center [877, 161] width 816 height 11
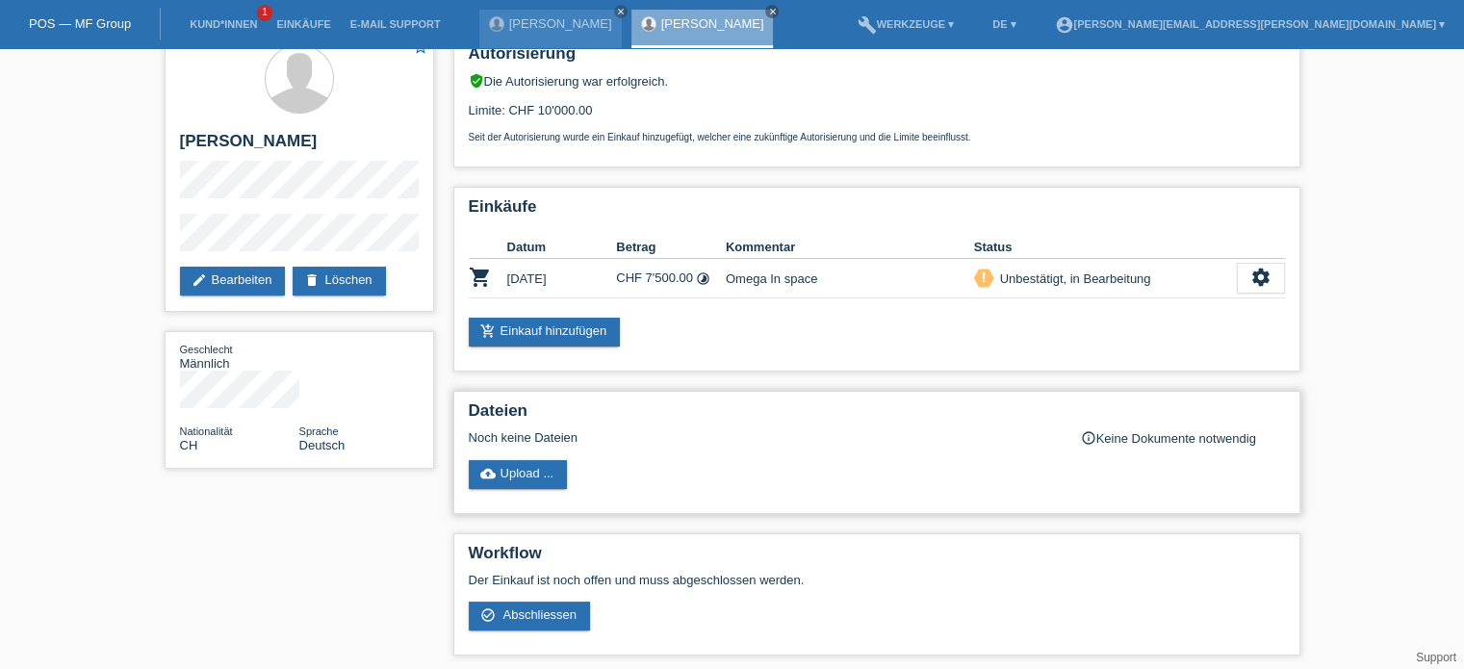
scroll to position [0, 0]
